Goal: Go to known website: Go to known website

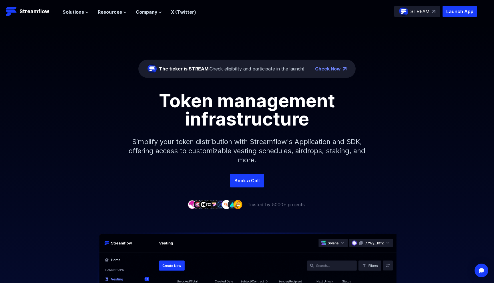
click at [226, 151] on p "Simplify your token distribution with Streamflow's Application and SDK, offerin…" at bounding box center [247, 151] width 246 height 46
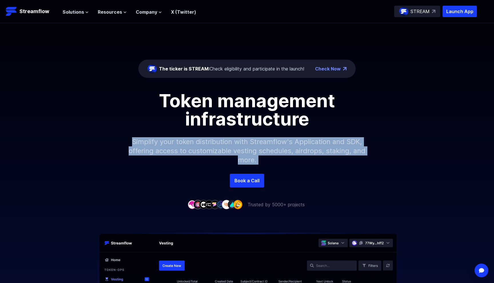
click at [226, 151] on p "Simplify your token distribution with Streamflow's Application and SDK, offerin…" at bounding box center [247, 151] width 246 height 46
click at [226, 147] on p "Simplify your token distribution with Streamflow's Application and SDK, offerin…" at bounding box center [247, 151] width 246 height 46
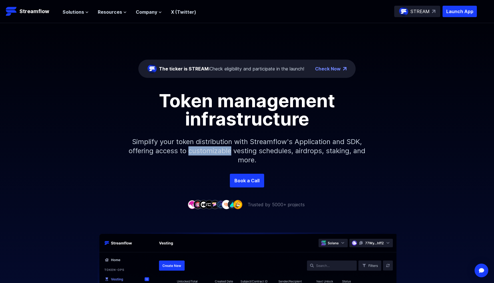
click at [226, 147] on p "Simplify your token distribution with Streamflow's Application and SDK, offerin…" at bounding box center [247, 151] width 246 height 46
click at [226, 146] on p "Simplify your token distribution with Streamflow's Application and SDK, offerin…" at bounding box center [247, 151] width 246 height 46
click at [226, 144] on p "Simplify your token distribution with Streamflow's Application and SDK, offerin…" at bounding box center [247, 151] width 246 height 46
click at [456, 18] on header "Streamflow Launch App STREAM Solutions Overview Streamflow features an all-in-o…" at bounding box center [247, 11] width 494 height 23
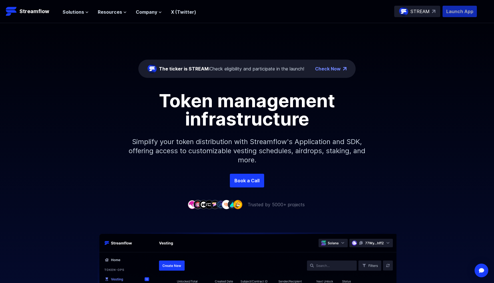
click at [456, 13] on p "Launch App" at bounding box center [459, 11] width 34 height 11
